Goal: Information Seeking & Learning: Learn about a topic

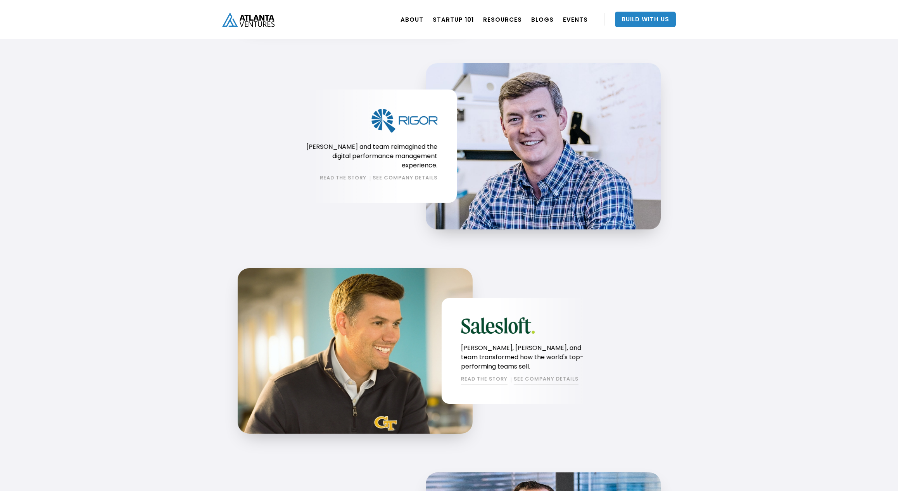
scroll to position [879, 0]
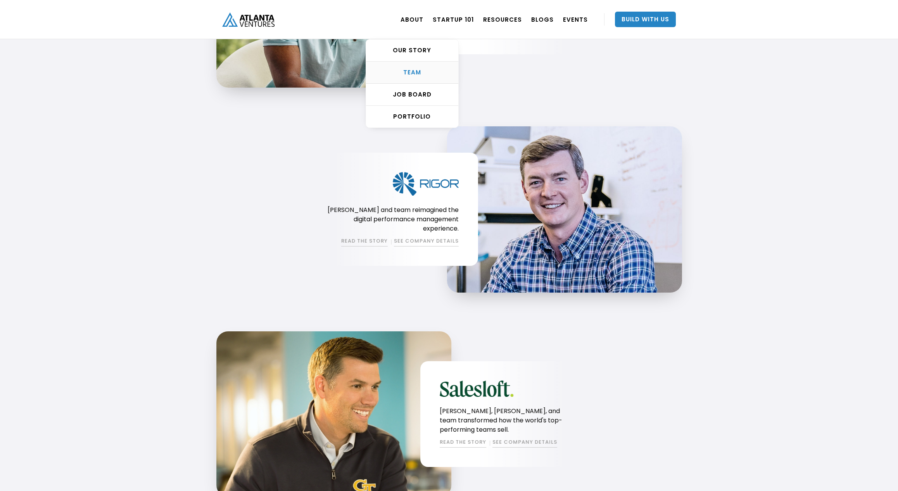
click at [422, 73] on div "TEAM" at bounding box center [412, 73] width 92 height 8
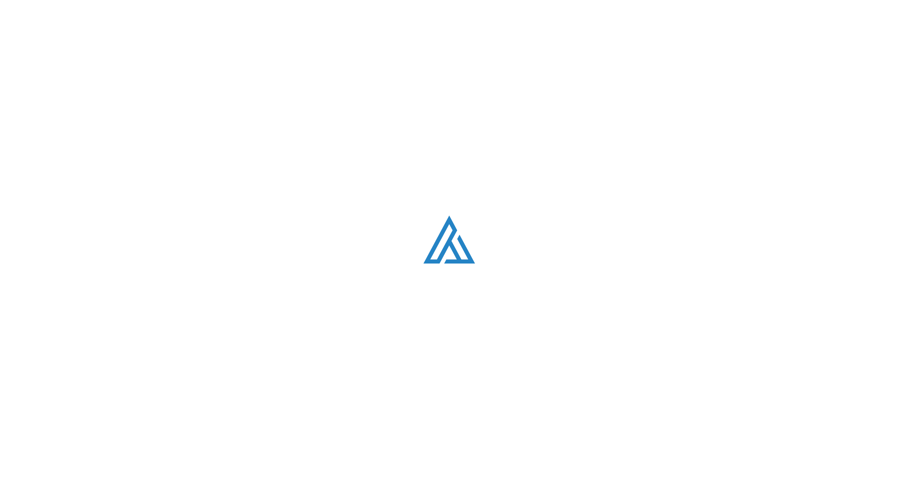
scroll to position [993, 0]
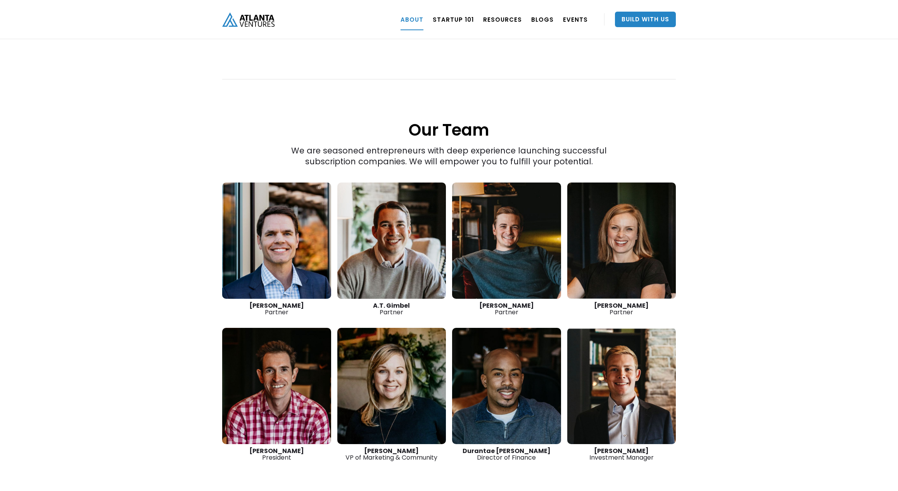
click at [261, 221] on link at bounding box center [276, 241] width 109 height 116
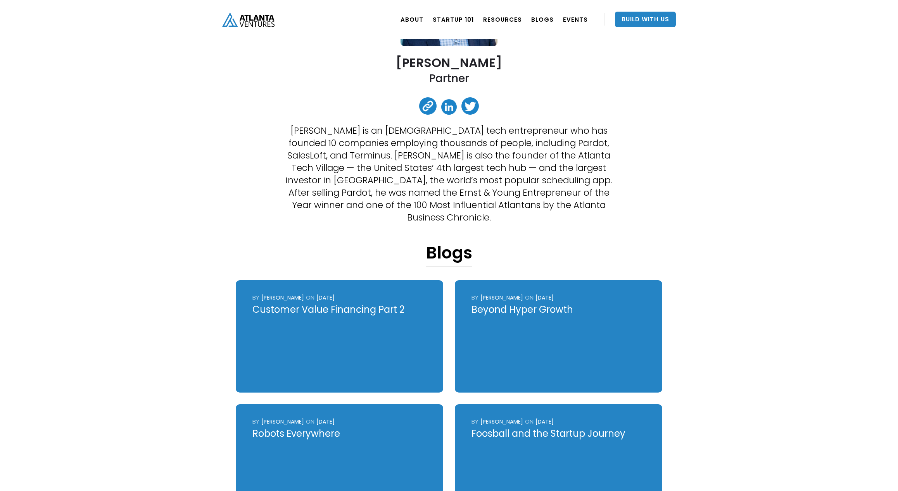
scroll to position [158, 0]
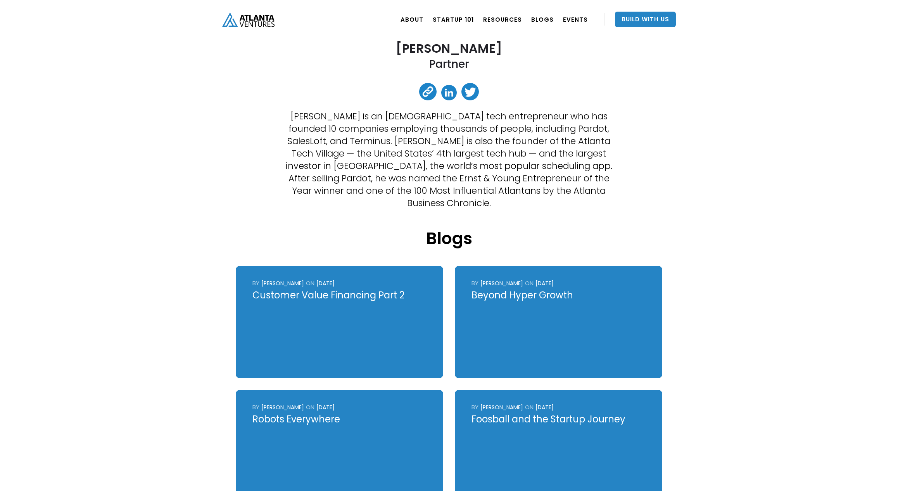
click at [320, 414] on div "Robots Everywhere" at bounding box center [340, 420] width 175 height 12
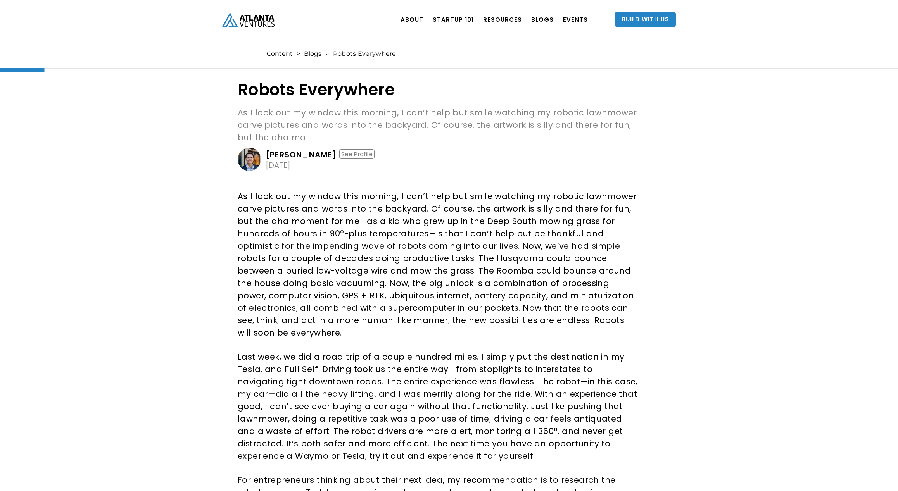
scroll to position [46, 0]
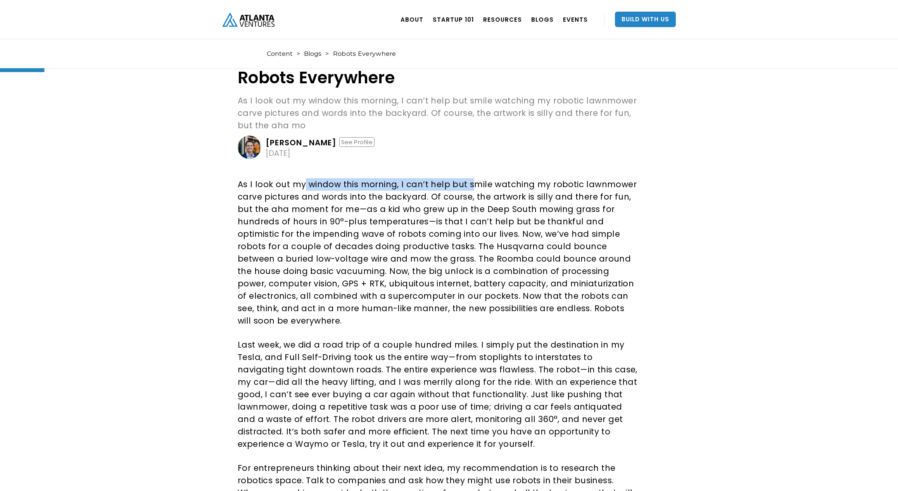
drag, startPoint x: 304, startPoint y: 184, endPoint x: 471, endPoint y: 189, distance: 167.6
click at [471, 189] on p "As I look out my window this morning, I can’t help but smile watching my roboti…" at bounding box center [438, 252] width 401 height 149
drag, startPoint x: 291, startPoint y: 197, endPoint x: 425, endPoint y: 196, distance: 134.2
click at [426, 196] on p "As I look out my window this morning, I can’t help but smile watching my roboti…" at bounding box center [438, 252] width 401 height 149
click at [414, 199] on p "As I look out my window this morning, I can’t help but smile watching my roboti…" at bounding box center [438, 252] width 401 height 149
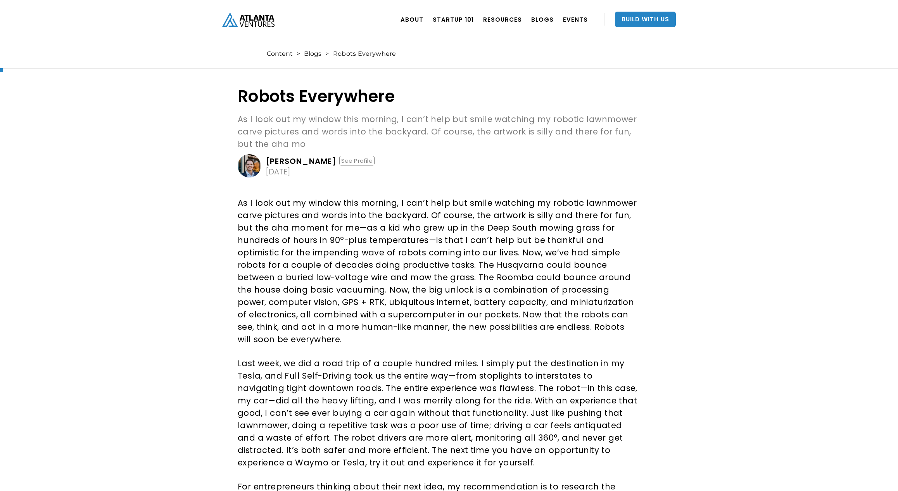
scroll to position [0, 0]
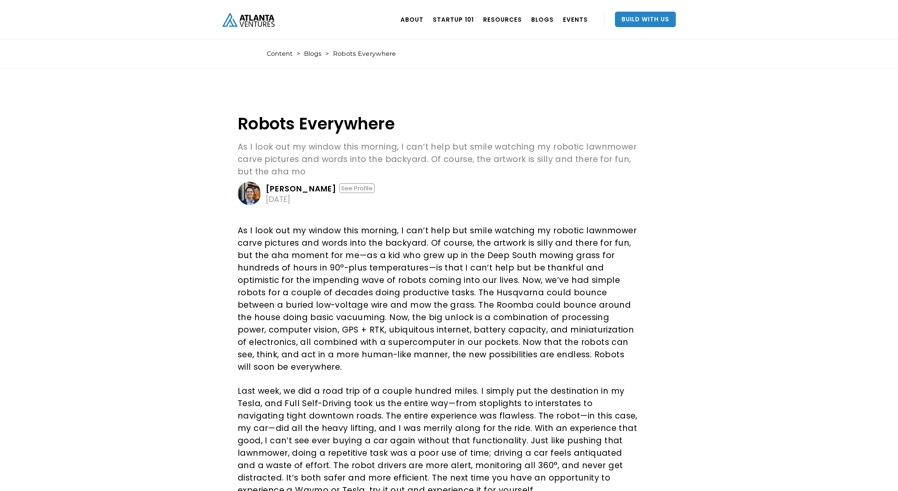
click at [272, 237] on p "As I look out my window this morning, I can’t help but smile watching my roboti…" at bounding box center [438, 299] width 401 height 149
click at [375, 328] on p "As I look out my window this morning, I can’t help but smile watching my roboti…" at bounding box center [438, 299] width 401 height 149
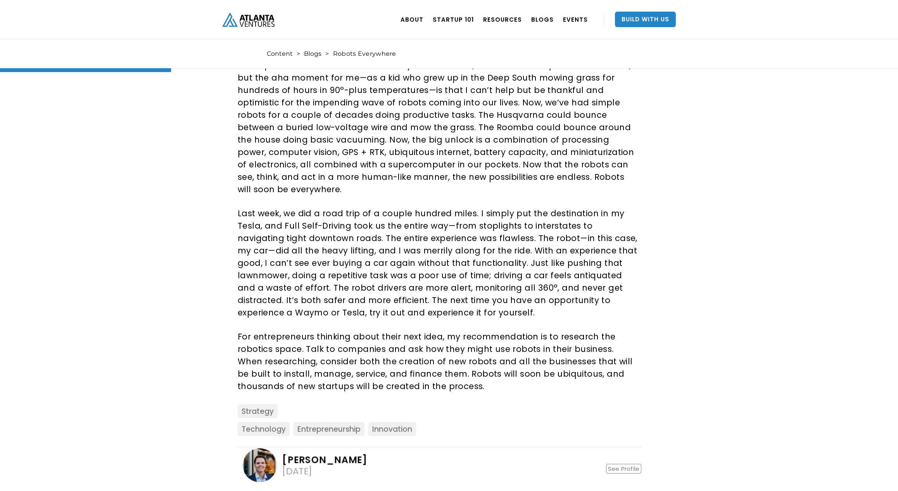
scroll to position [177, 0]
drag, startPoint x: 502, startPoint y: 137, endPoint x: 604, endPoint y: 137, distance: 101.2
click at [604, 137] on p "As I look out my window this morning, I can’t help but smile watching my roboti…" at bounding box center [438, 121] width 401 height 149
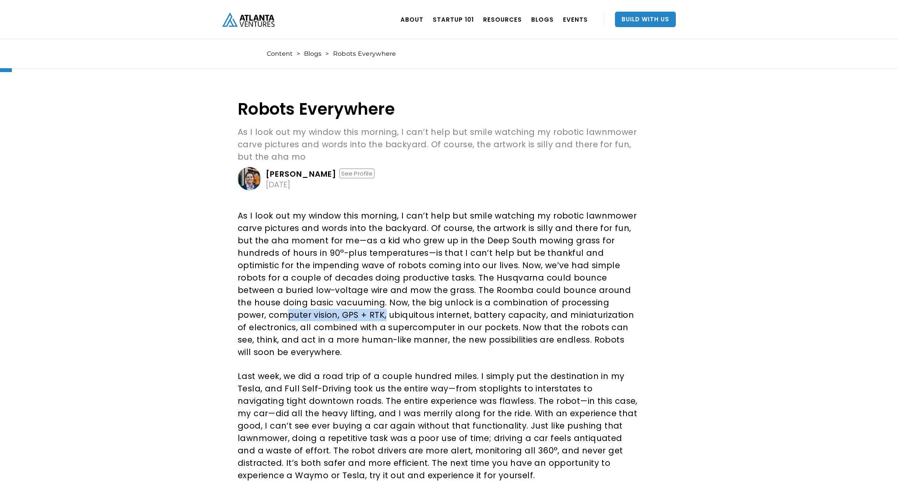
scroll to position [0, 0]
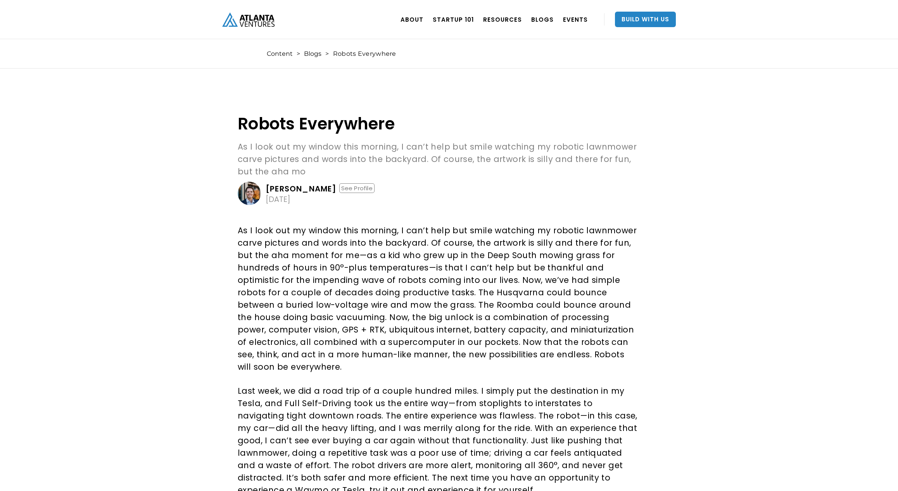
click at [421, 301] on p "As I look out my window this morning, I can’t help but smile watching my roboti…" at bounding box center [438, 299] width 401 height 149
click at [244, 301] on p "As I look out my window this morning, I can’t help but smile watching my roboti…" at bounding box center [438, 299] width 401 height 149
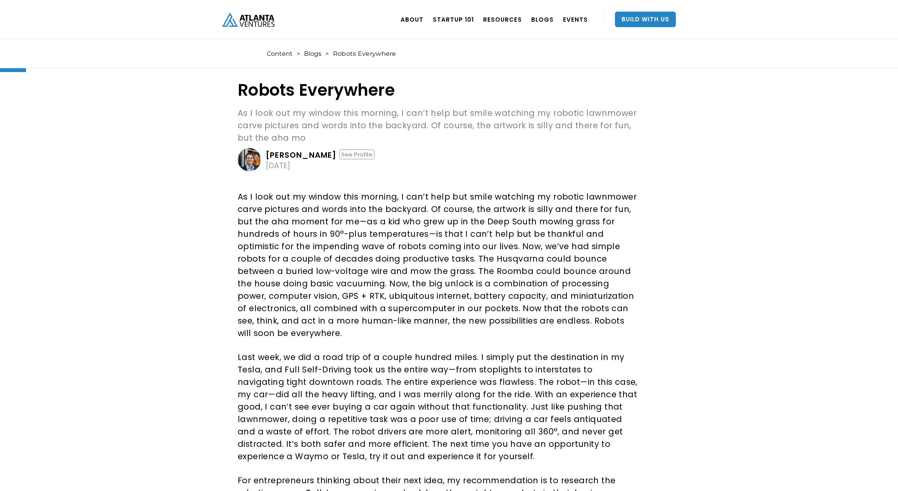
scroll to position [35, 0]
click at [194, 241] on div "Robots Everywhere As I look out my window this morning, I can’t help but smile …" at bounding box center [449, 346] width 898 height 669
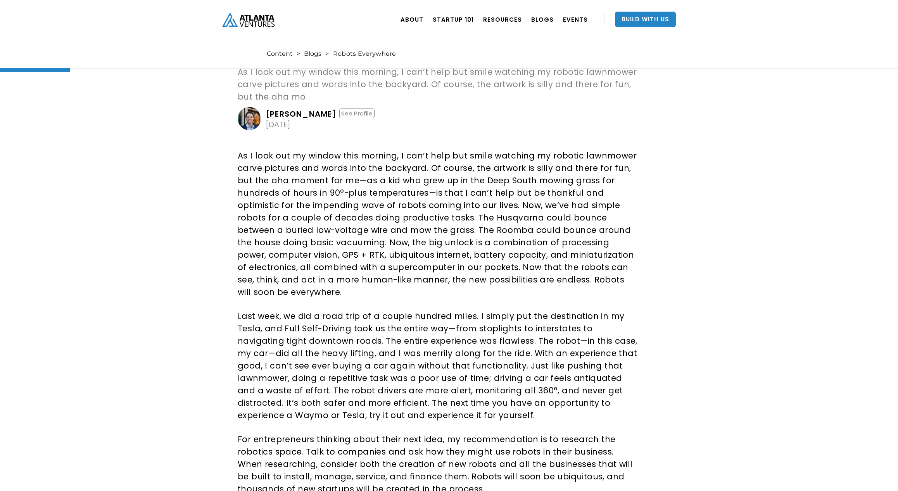
scroll to position [72, 0]
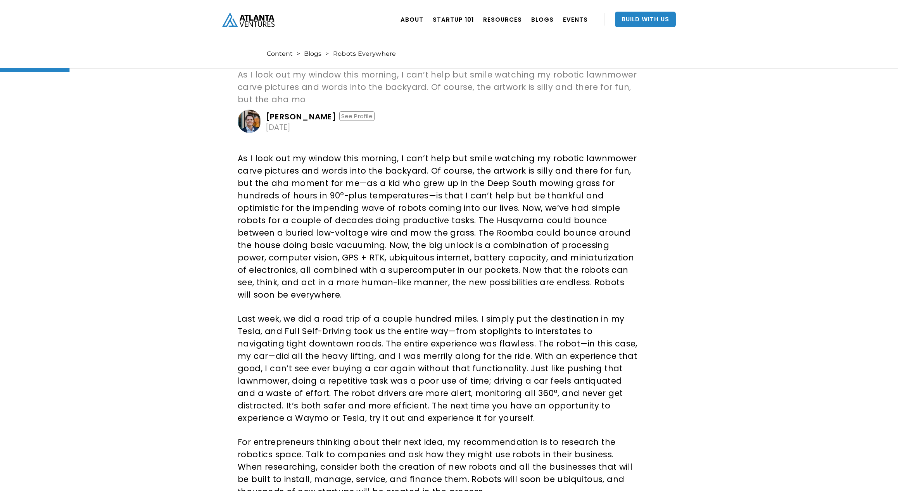
click at [298, 251] on p "As I look out my window this morning, I can’t help but smile watching my roboti…" at bounding box center [438, 226] width 401 height 149
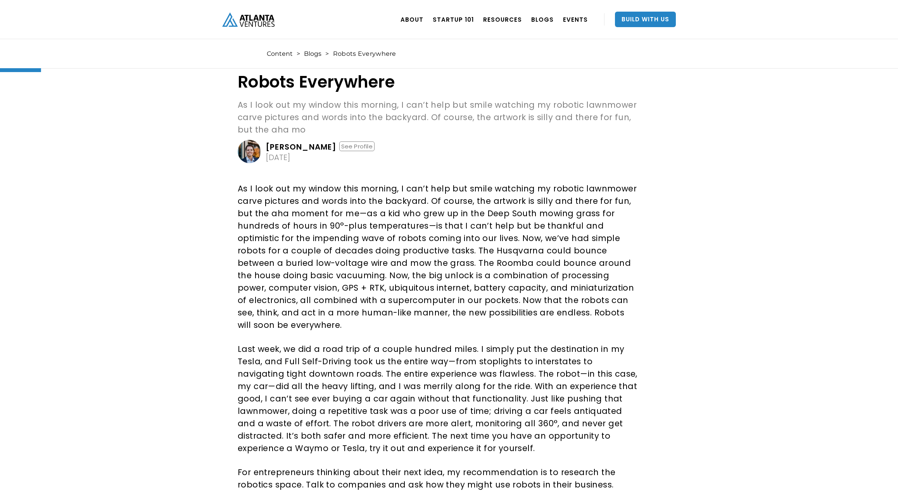
scroll to position [43, 0]
click at [364, 315] on p "As I look out my window this morning, I can’t help but smile watching my roboti…" at bounding box center [438, 256] width 401 height 149
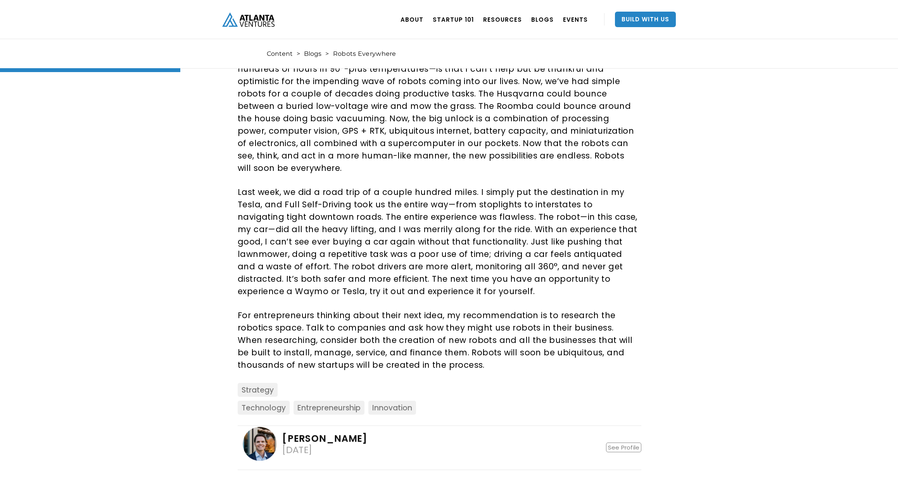
scroll to position [210, 0]
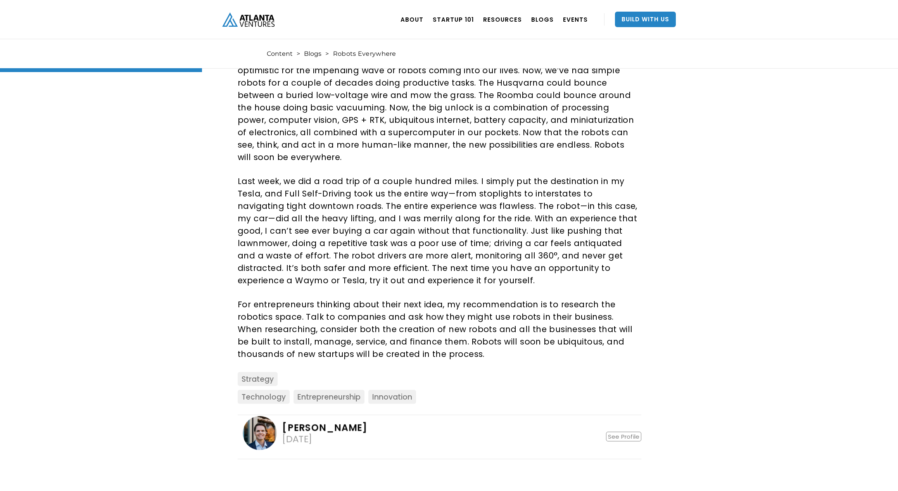
click at [209, 313] on div "Robots Everywhere As I look out my window this morning, I can’t help but smile …" at bounding box center [449, 171] width 898 height 669
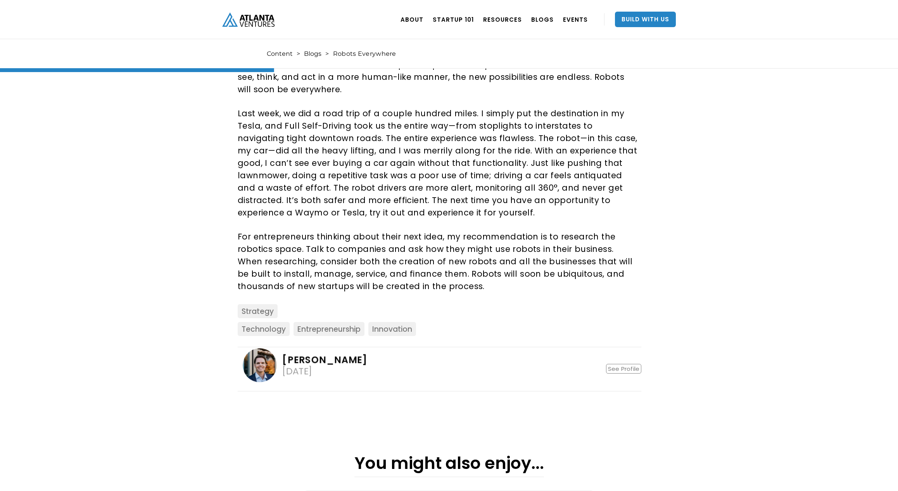
scroll to position [285, 0]
